Goal: Task Accomplishment & Management: Use online tool/utility

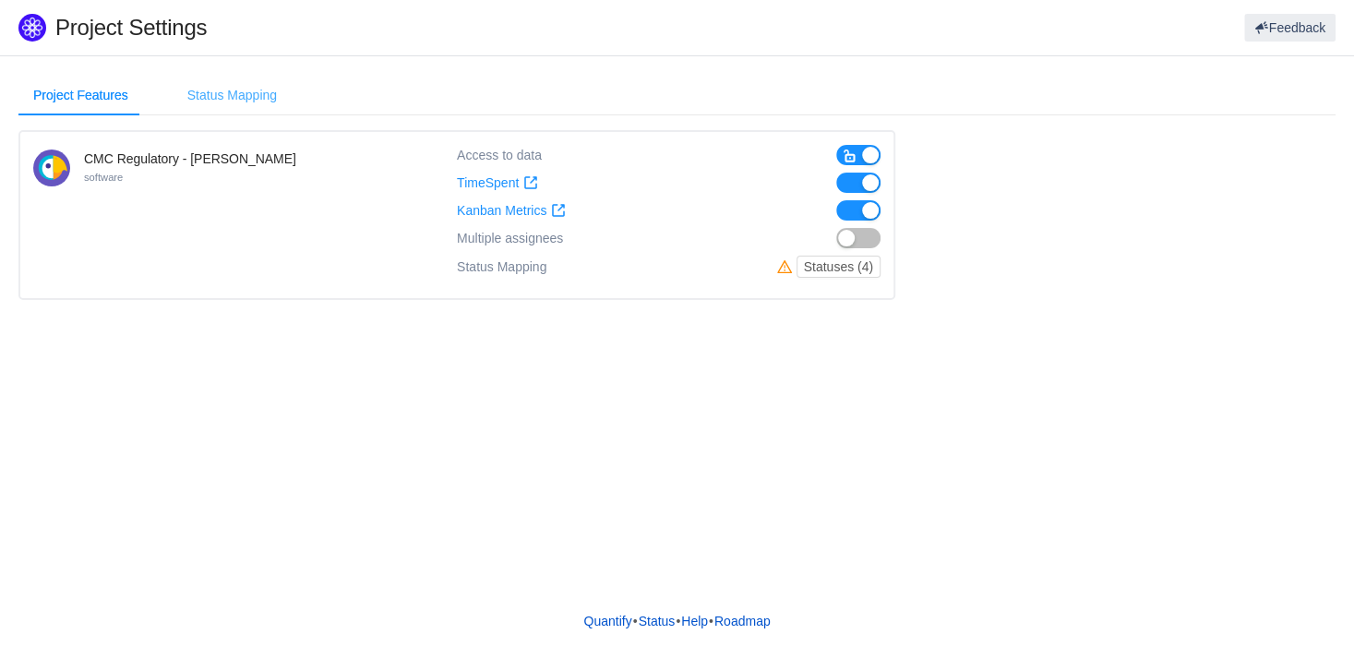
click at [261, 106] on div "Status Mapping" at bounding box center [232, 96] width 119 height 42
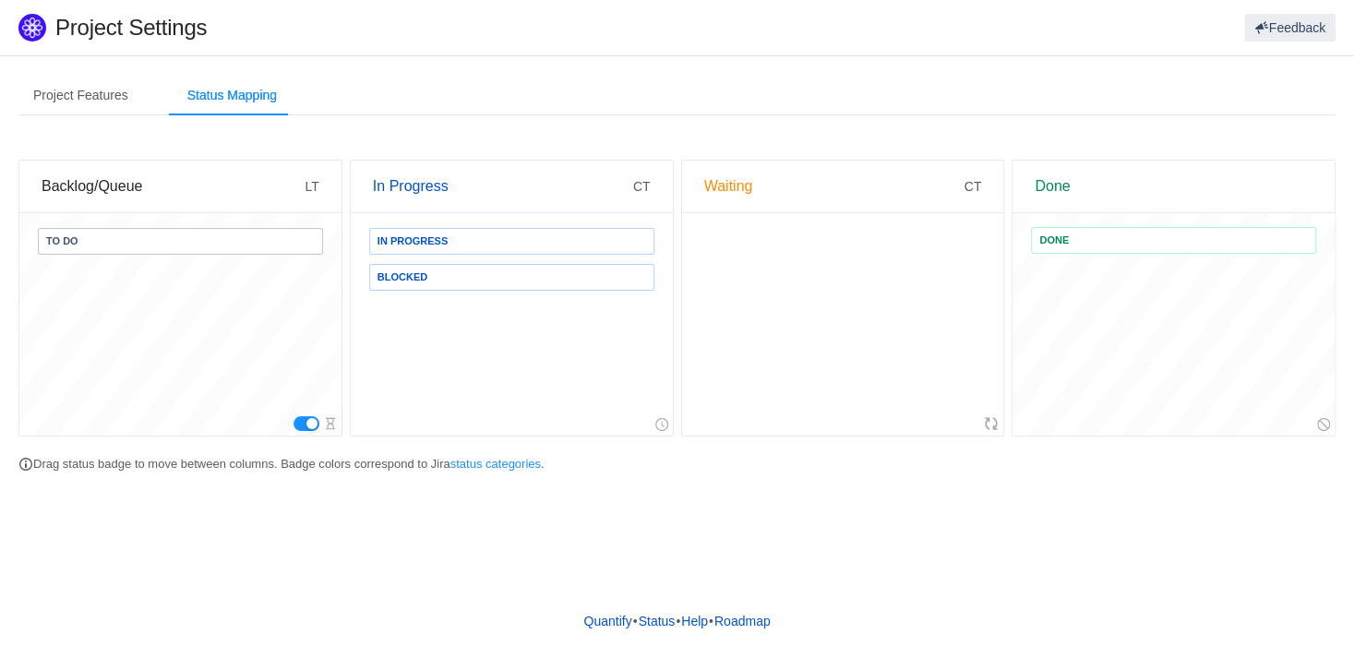
click at [70, 67] on section "Project Features Status Mapping CMC Regulatory - [PERSON_NAME] software Access …" at bounding box center [677, 280] width 1354 height 448
click at [84, 92] on div "Project Features" at bounding box center [80, 96] width 125 height 42
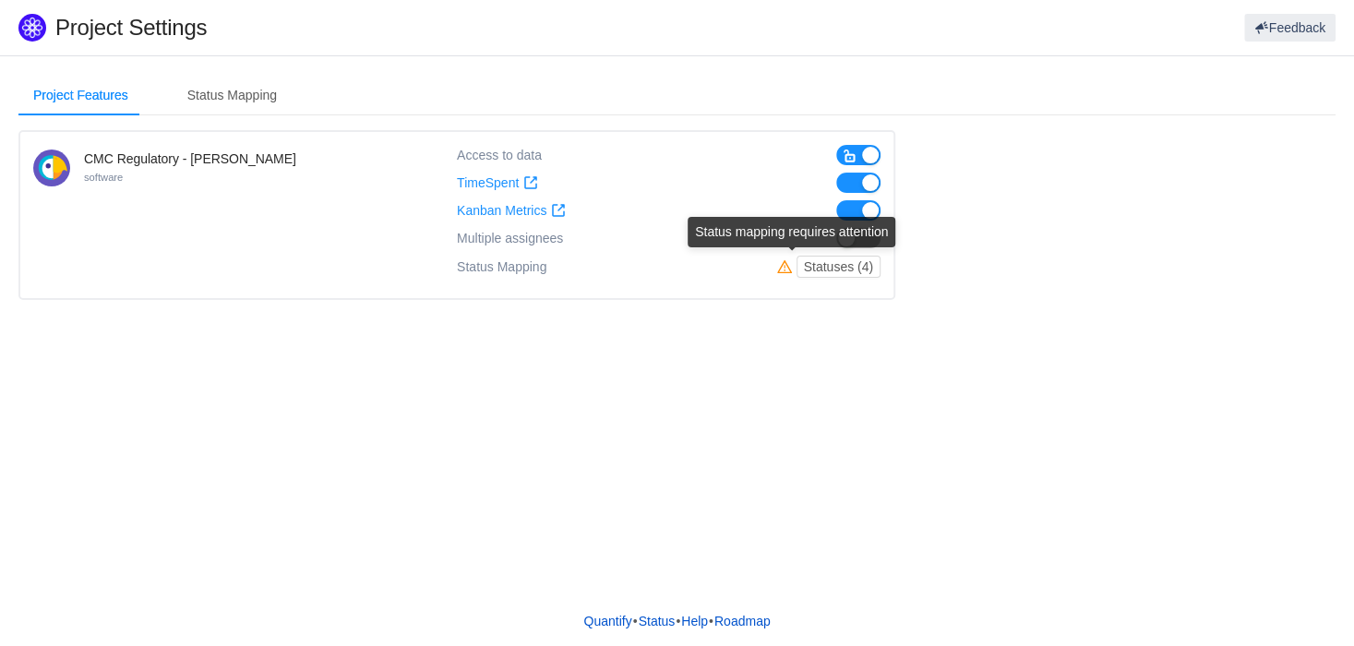
click at [790, 268] on icon "icon: warning" at bounding box center [784, 266] width 15 height 15
click at [823, 261] on button "Statuses (4)" at bounding box center [839, 267] width 84 height 22
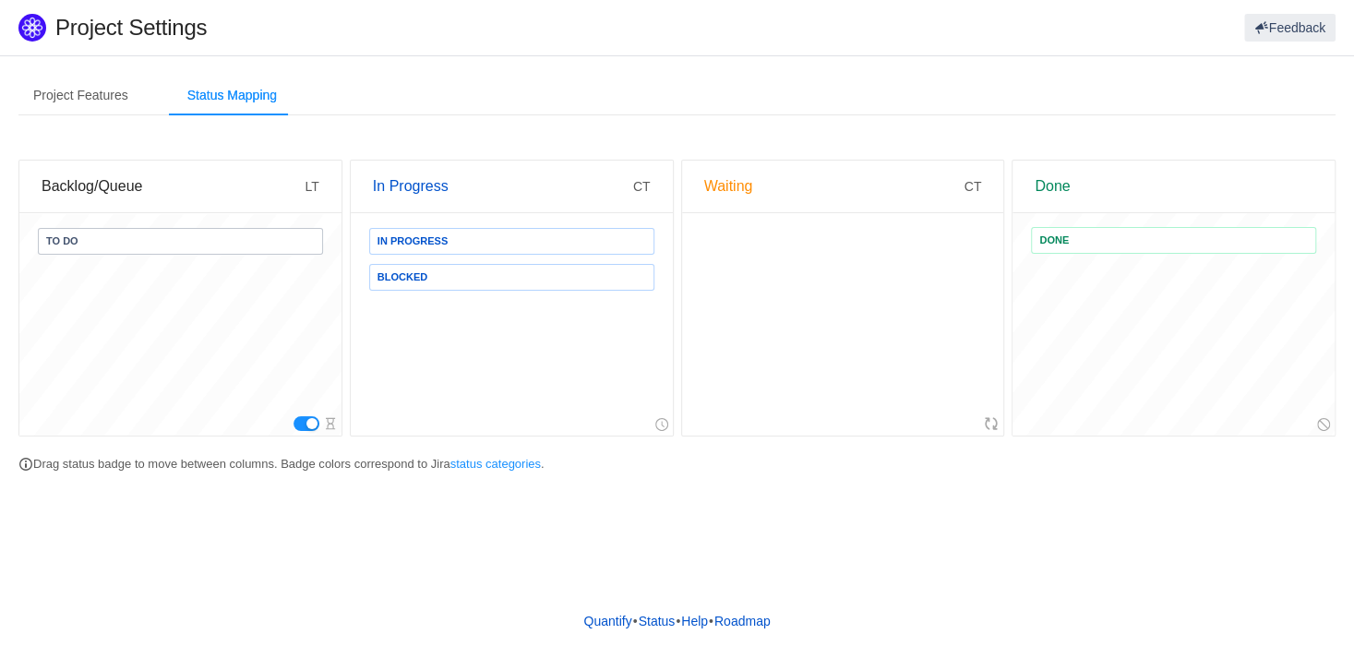
click at [991, 415] on div at bounding box center [843, 424] width 322 height 24
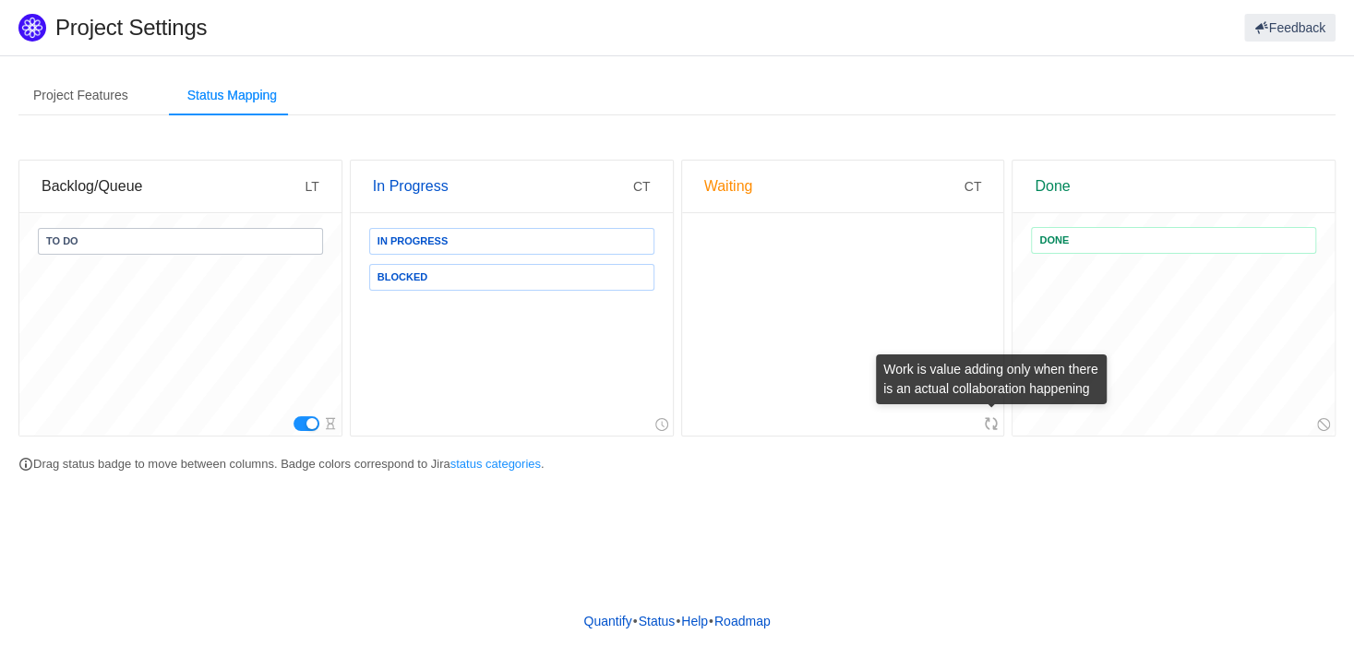
click at [988, 425] on icon at bounding box center [991, 423] width 15 height 15
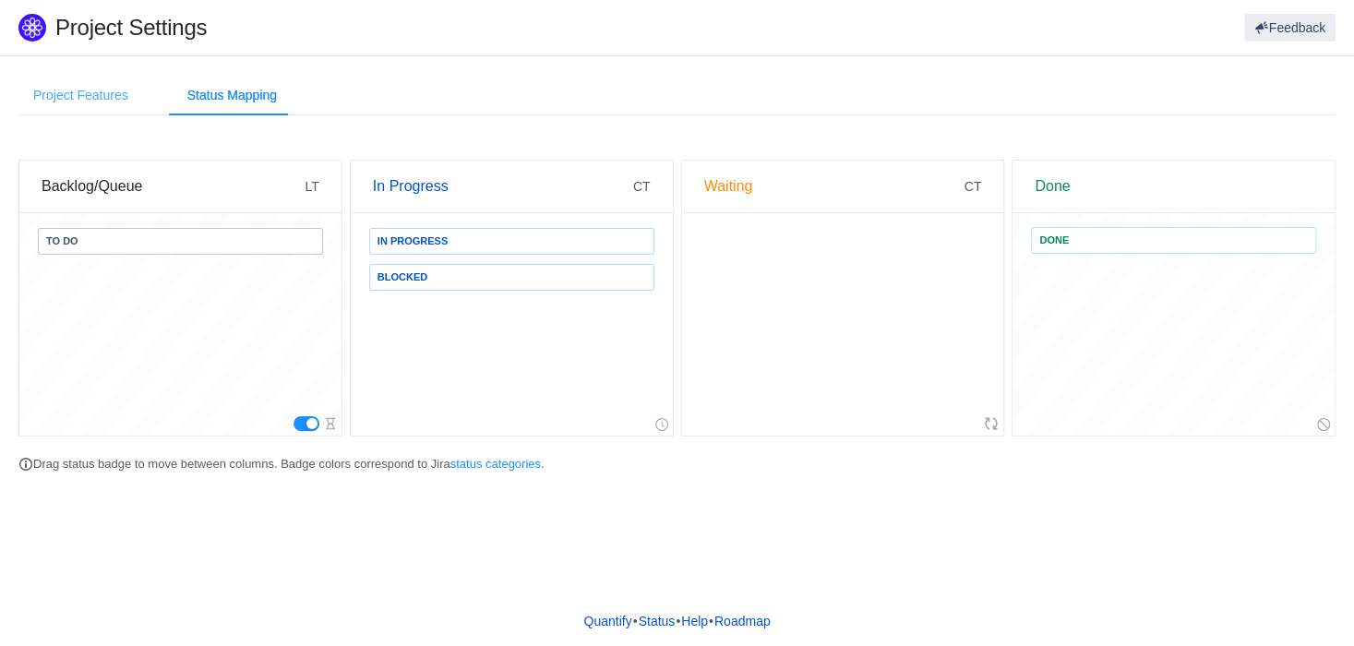
click at [90, 94] on div "Project Features" at bounding box center [80, 96] width 125 height 42
